Goal: Task Accomplishment & Management: Use online tool/utility

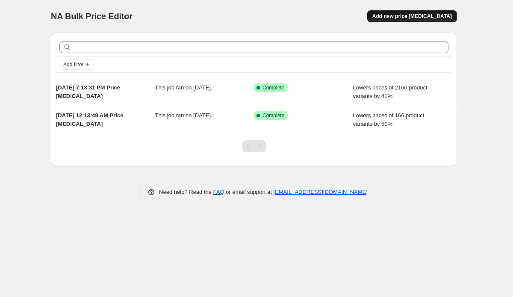
click at [391, 17] on span "Add new price [MEDICAL_DATA]" at bounding box center [413, 16] width 80 height 7
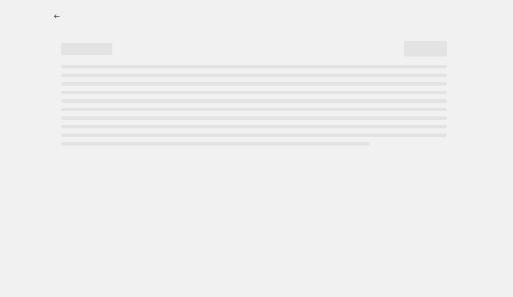
select select "percentage"
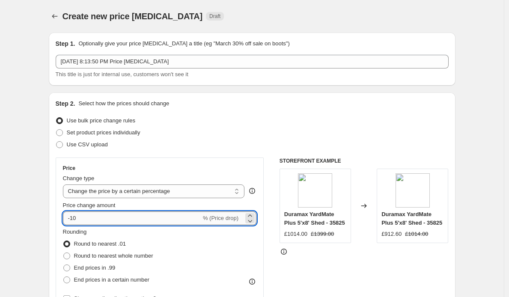
click at [153, 217] on input "-10" at bounding box center [132, 218] width 138 height 14
type input "-1"
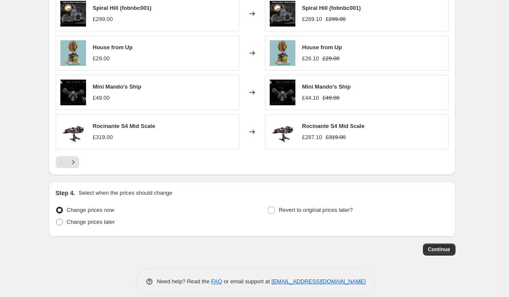
scroll to position [558, 0]
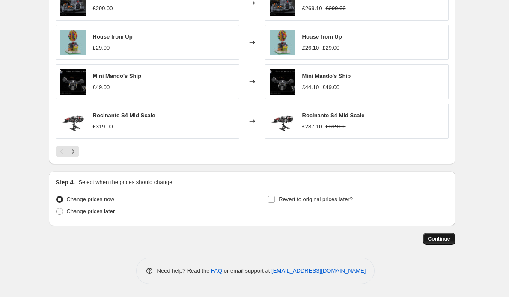
type input "-25"
click at [454, 240] on button "Continue" at bounding box center [439, 239] width 33 height 12
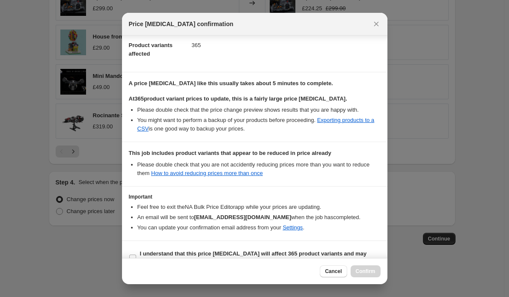
scroll to position [113, 0]
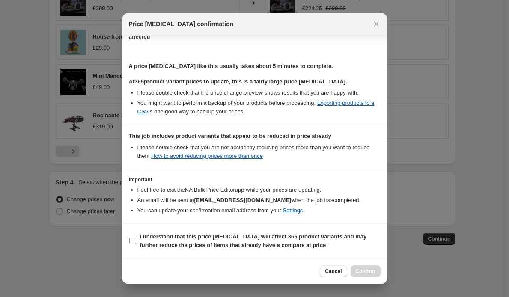
click at [299, 245] on b "I understand that this price [MEDICAL_DATA] will affect 365 product variants an…" at bounding box center [253, 240] width 227 height 15
click at [136, 244] on input "I understand that this price [MEDICAL_DATA] will affect 365 product variants an…" at bounding box center [132, 240] width 7 height 7
checkbox input "true"
click at [360, 270] on span "Confirm" at bounding box center [365, 271] width 20 height 7
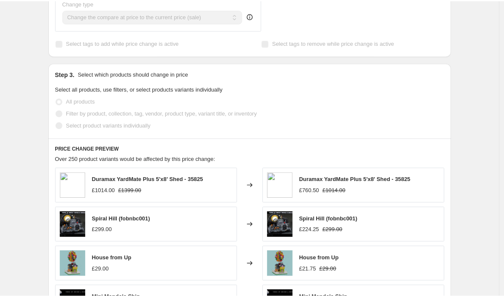
scroll to position [393, 0]
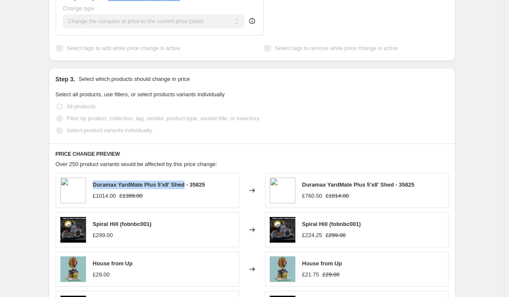
drag, startPoint x: 95, startPoint y: 185, endPoint x: 186, endPoint y: 188, distance: 92.0
click at [186, 188] on div "Duramax YardMate Plus 5'x8' Shed - 35825" at bounding box center [149, 184] width 112 height 9
copy span "Duramax YardMate Plus 5'x8' Shed"
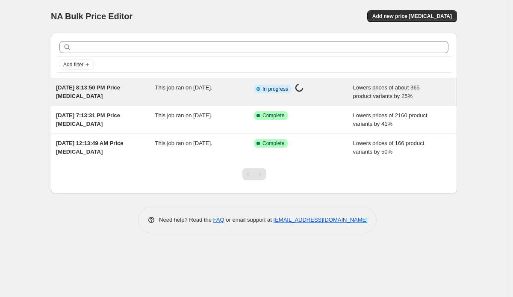
click at [333, 95] on div "Info Partially complete In progress Price change job in progress..." at bounding box center [303, 91] width 99 height 17
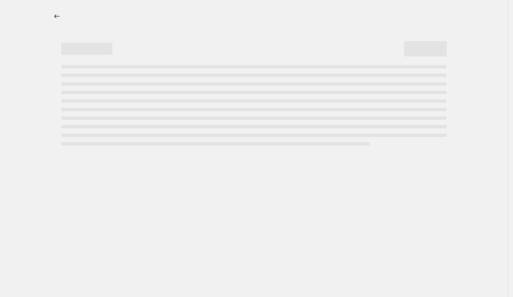
select select "percentage"
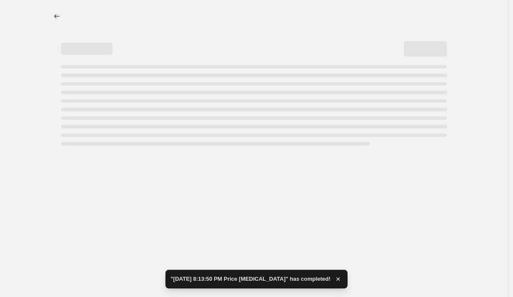
select select "percentage"
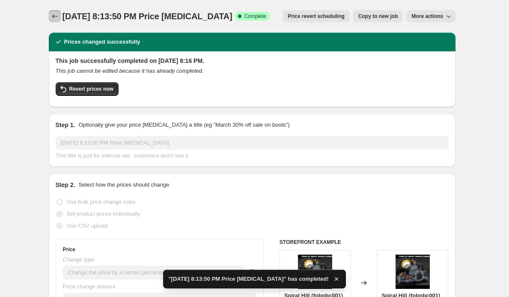
click at [59, 15] on icon "Price change jobs" at bounding box center [54, 16] width 9 height 9
